Goal: Task Accomplishment & Management: Use online tool/utility

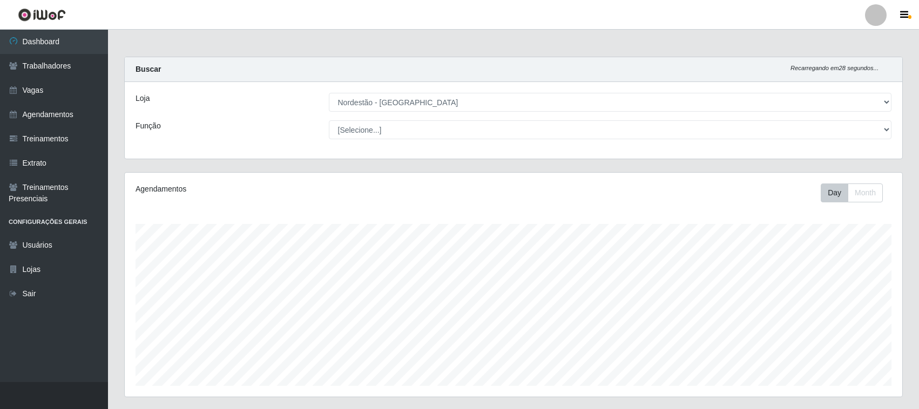
select select "420"
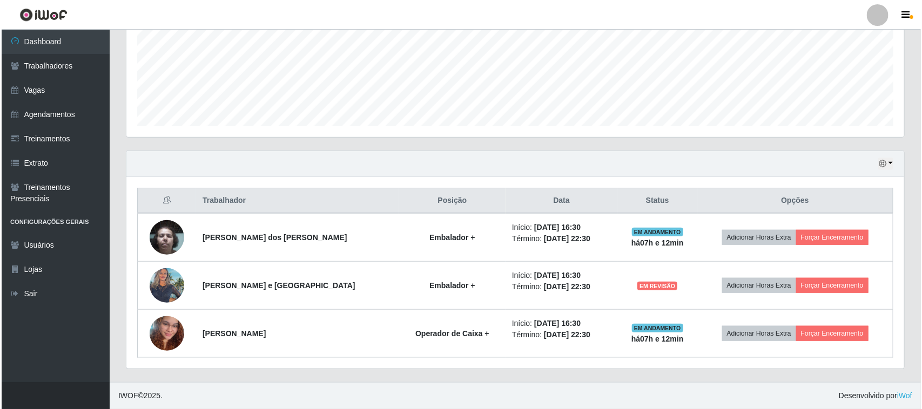
scroll to position [225, 778]
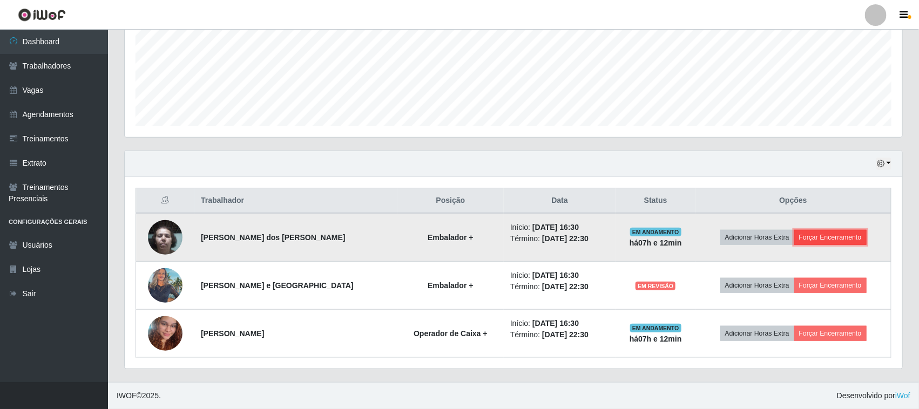
click at [824, 239] on button "Forçar Encerramento" at bounding box center [831, 237] width 72 height 15
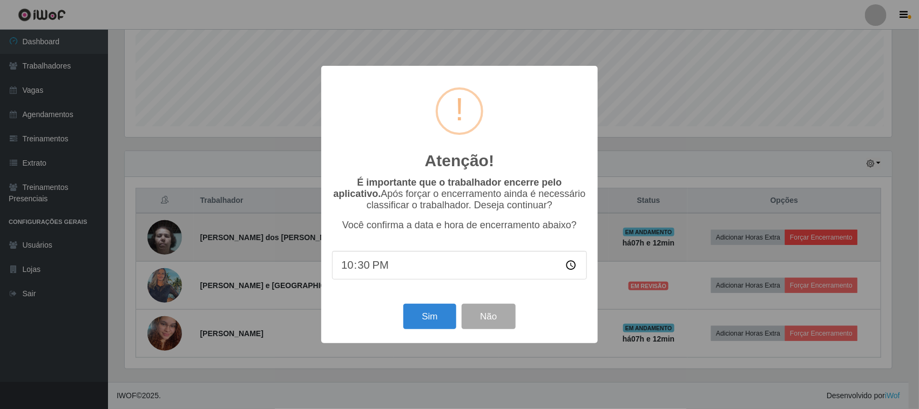
scroll to position [225, 770]
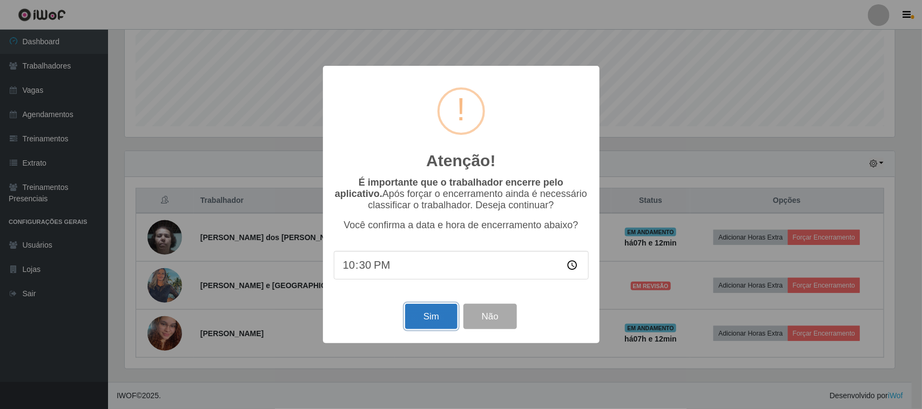
click at [428, 318] on button "Sim" at bounding box center [431, 316] width 52 height 25
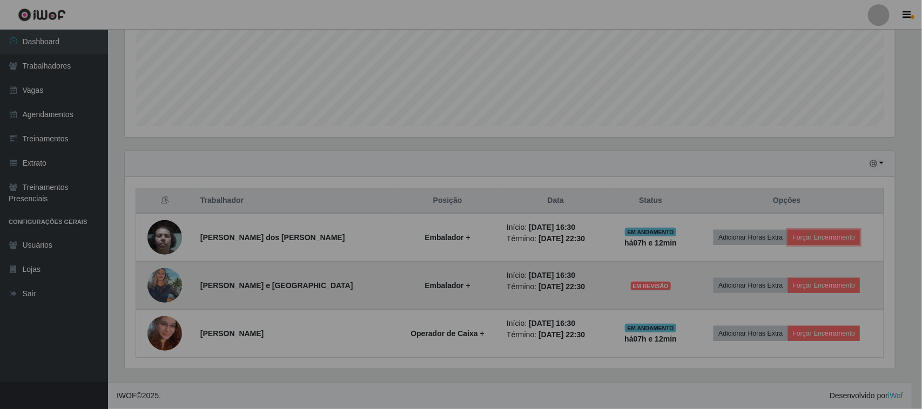
scroll to position [225, 778]
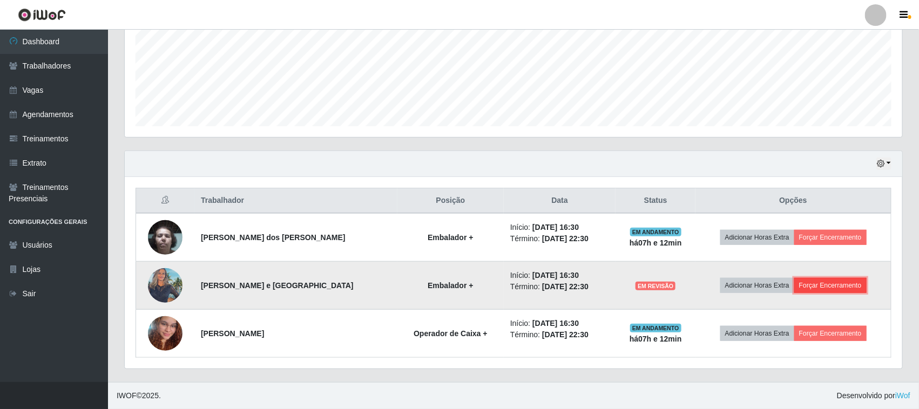
click at [819, 290] on button "Forçar Encerramento" at bounding box center [831, 285] width 72 height 15
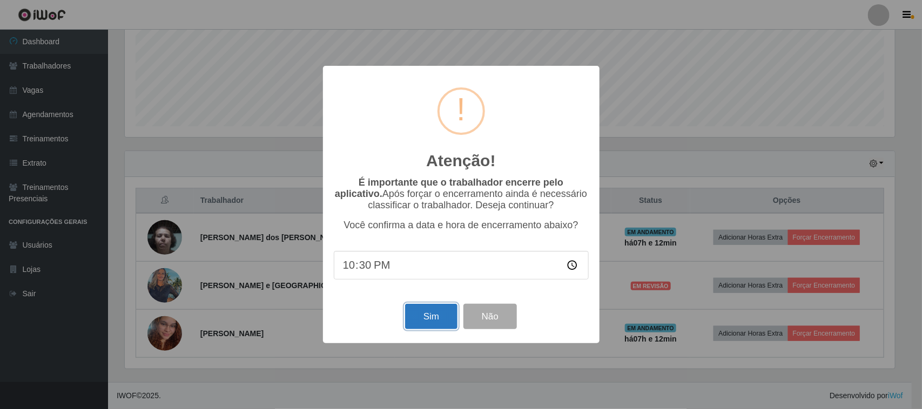
click at [441, 319] on button "Sim" at bounding box center [431, 316] width 52 height 25
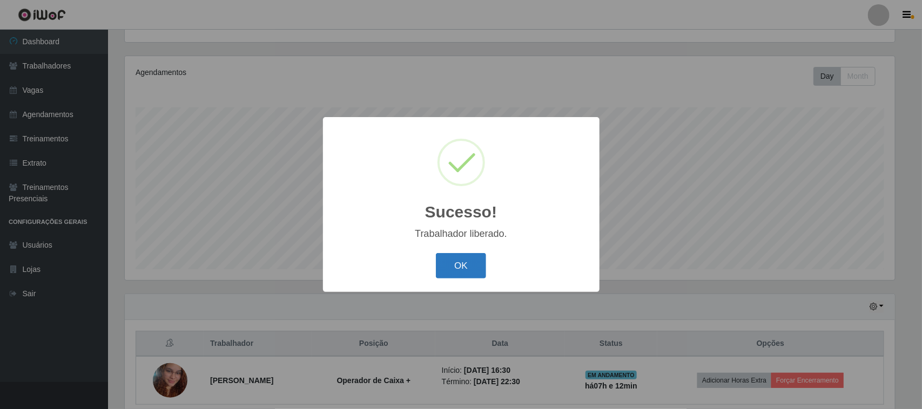
click at [473, 264] on button "OK" at bounding box center [461, 265] width 50 height 25
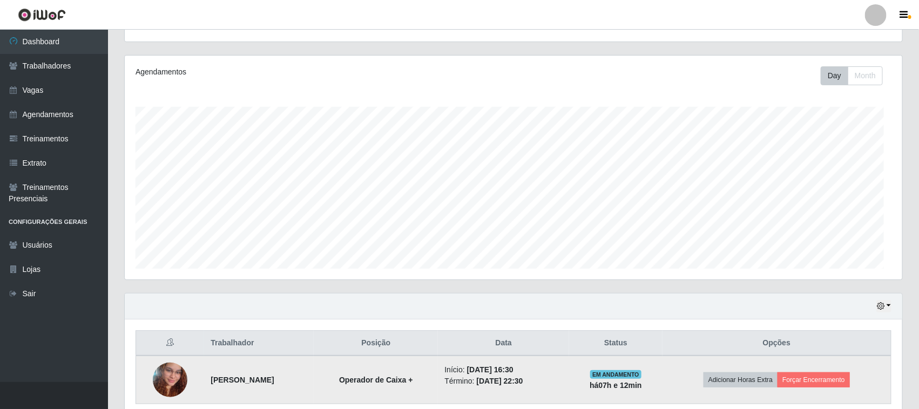
scroll to position [225, 778]
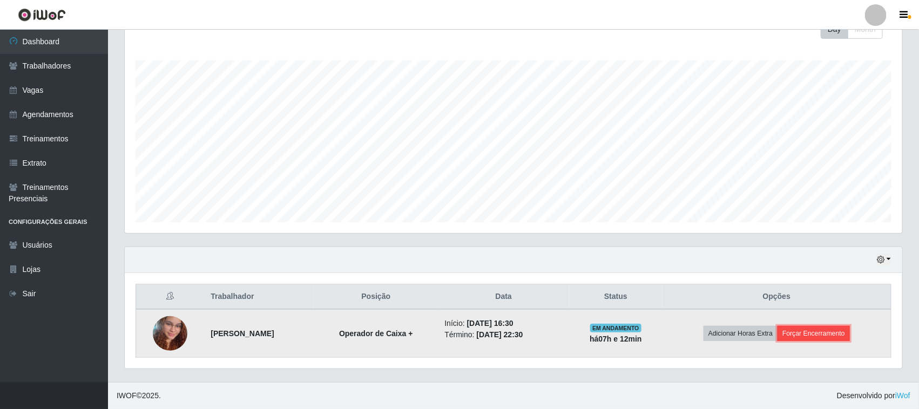
click at [830, 331] on button "Forçar Encerramento" at bounding box center [814, 333] width 72 height 15
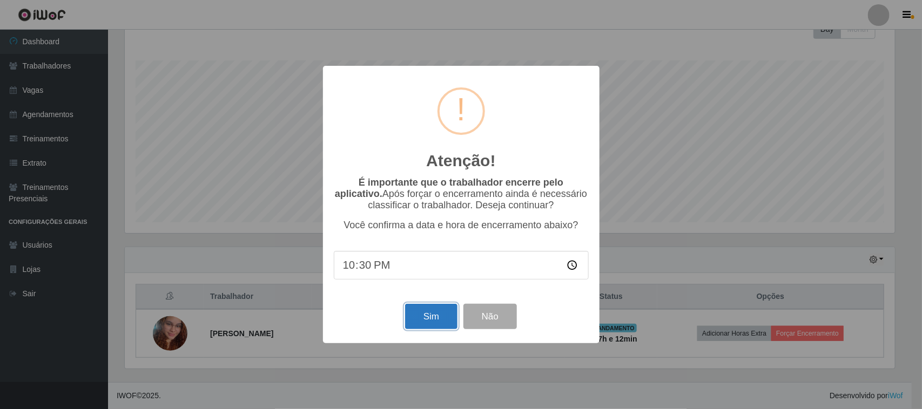
click at [412, 314] on button "Sim" at bounding box center [431, 316] width 52 height 25
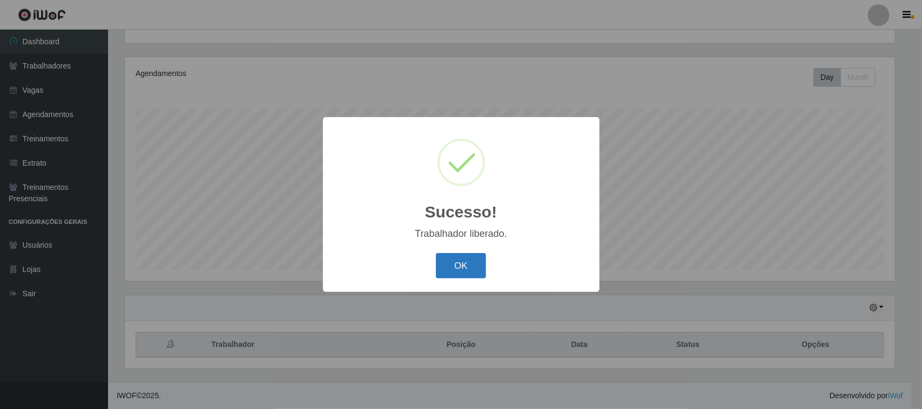
click at [449, 264] on button "OK" at bounding box center [461, 265] width 50 height 25
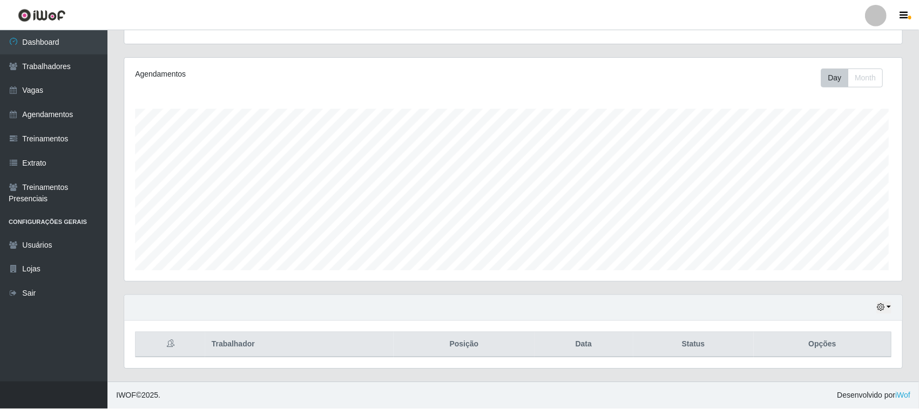
scroll to position [539975, 539421]
click at [891, 310] on button "button" at bounding box center [884, 308] width 15 height 12
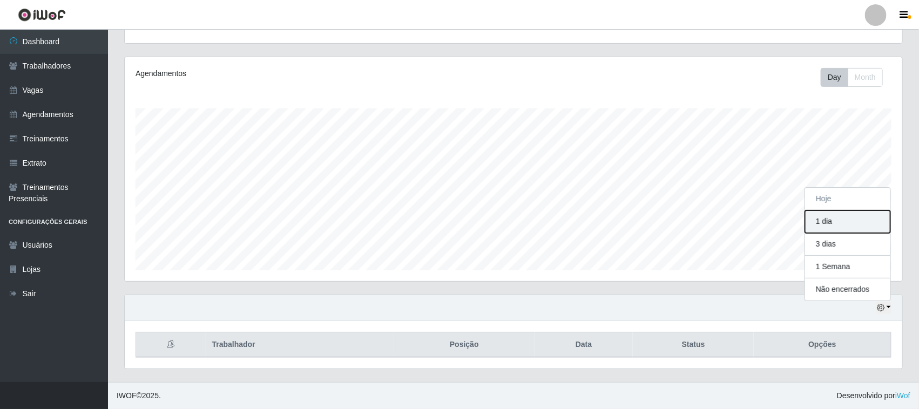
click at [859, 230] on button "1 dia" at bounding box center [847, 222] width 85 height 23
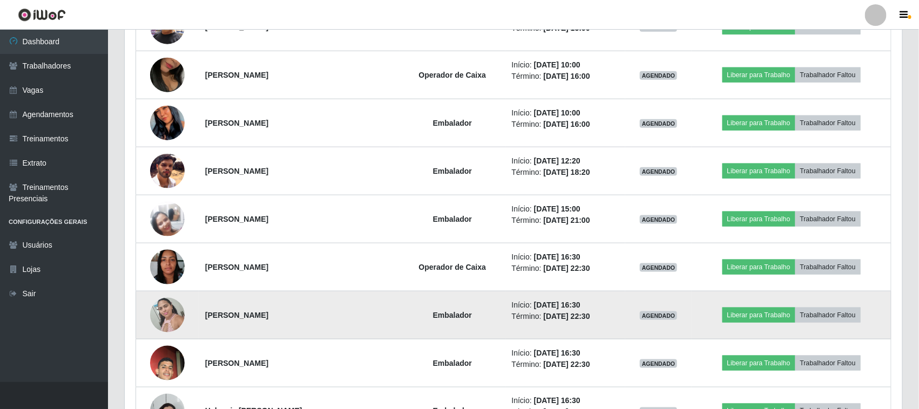
scroll to position [357, 0]
